Goal: Information Seeking & Learning: Learn about a topic

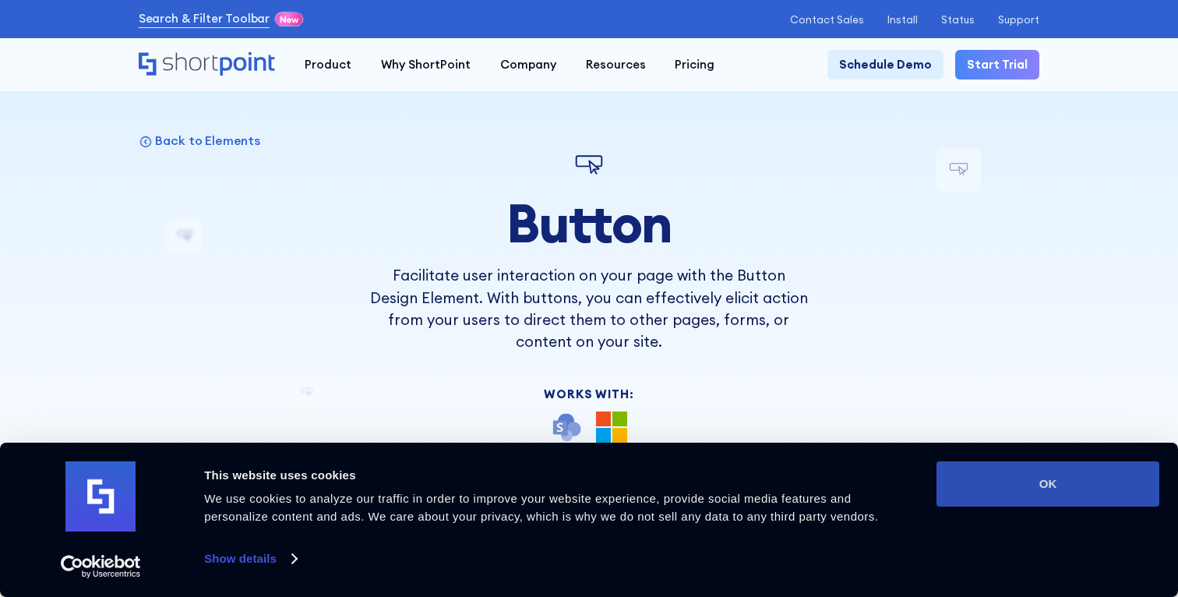
click at [1013, 498] on button "OK" at bounding box center [1047, 483] width 223 height 45
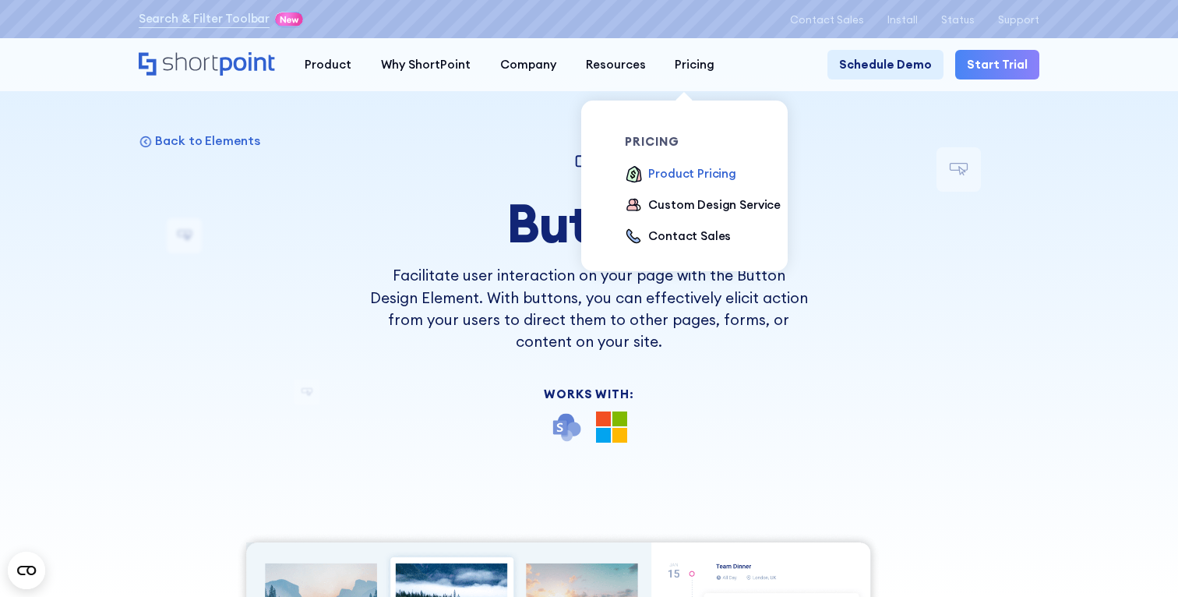
click at [671, 177] on div "Product Pricing" at bounding box center [692, 174] width 88 height 18
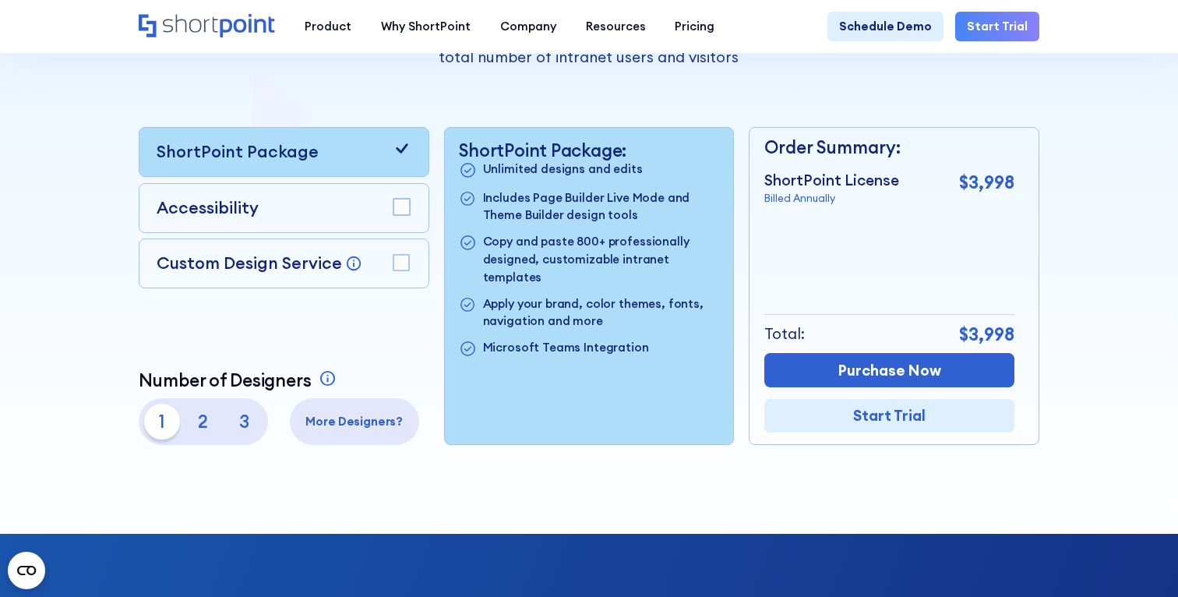
scroll to position [361, 0]
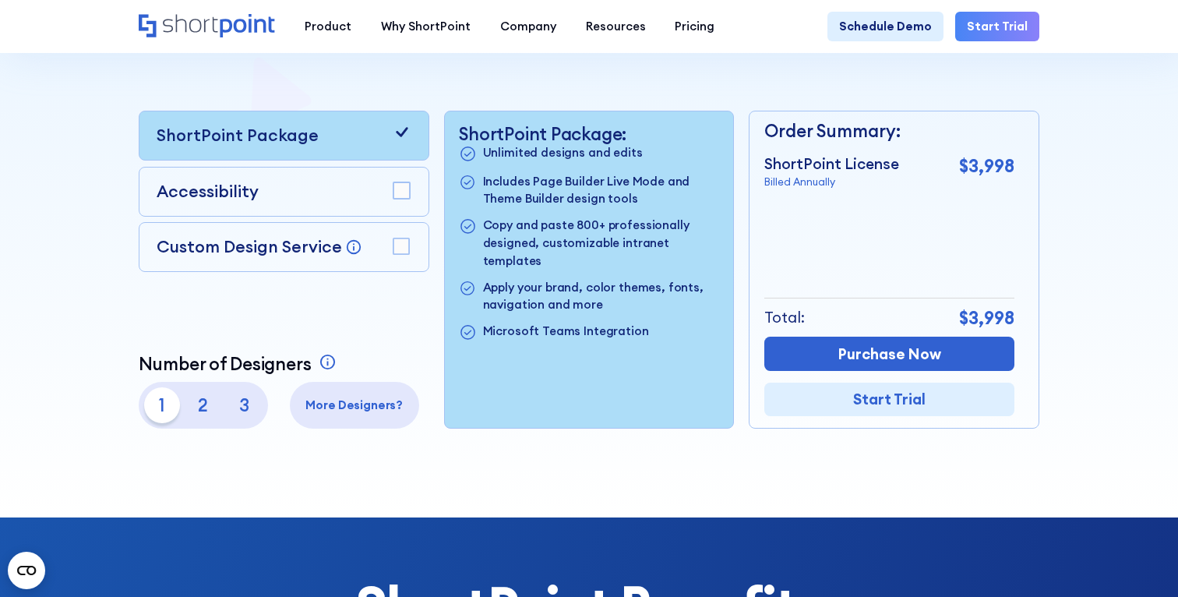
click at [812, 210] on div "Order Summary: ShortPoint License Billed Annually $3,998 + Custom Design Servic…" at bounding box center [889, 269] width 250 height 316
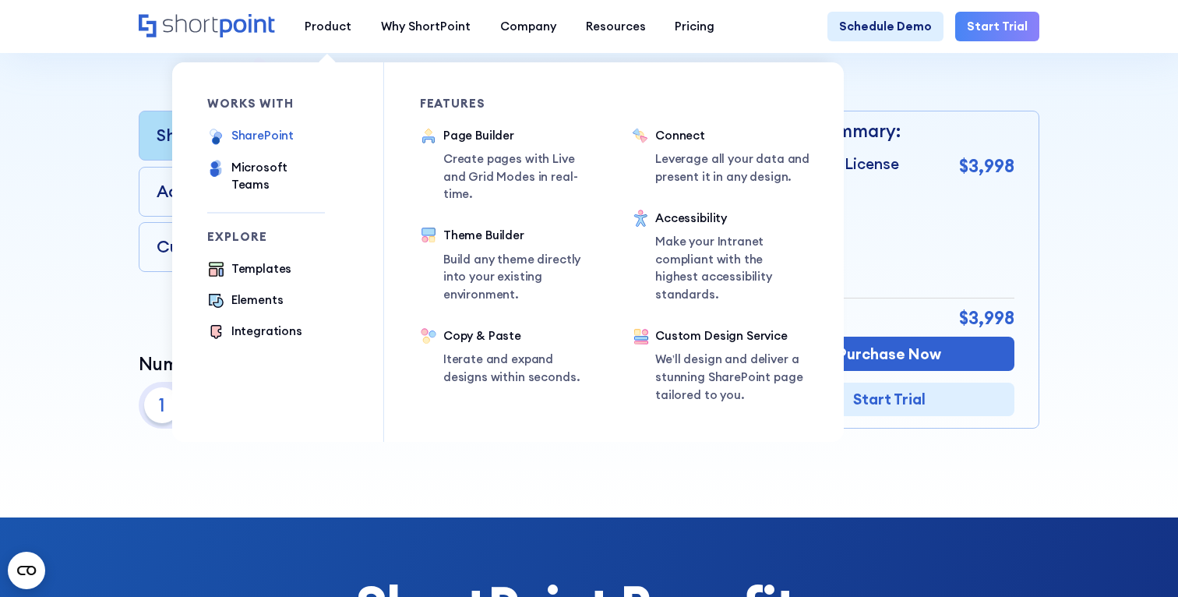
click at [260, 139] on div "SharePoint" at bounding box center [262, 136] width 63 height 18
